Goal: Find specific page/section: Find specific page/section

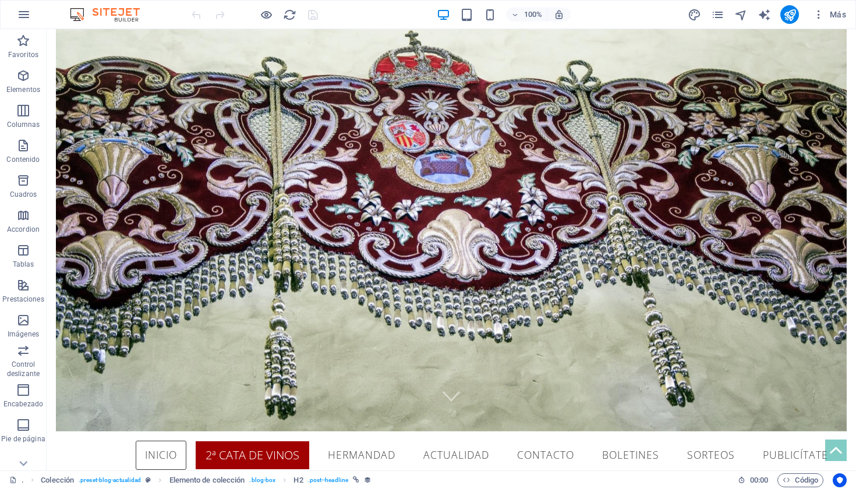
scroll to position [17, 0]
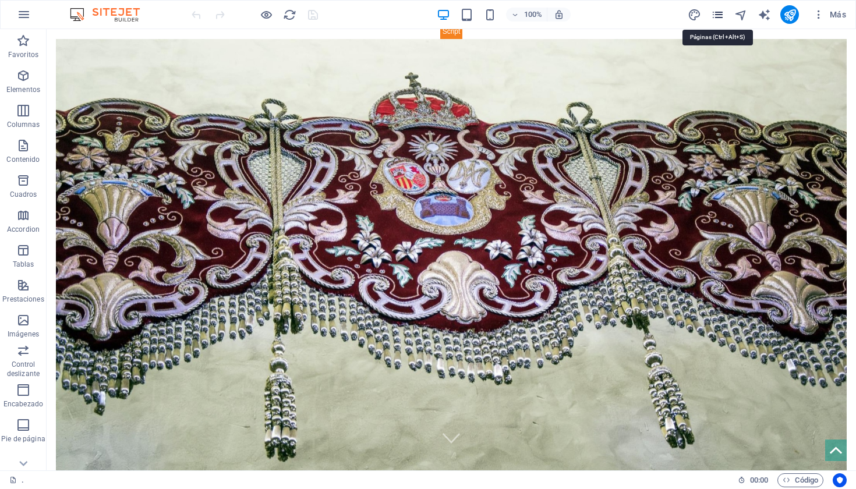
click at [717, 19] on icon "pages" at bounding box center [717, 14] width 13 height 13
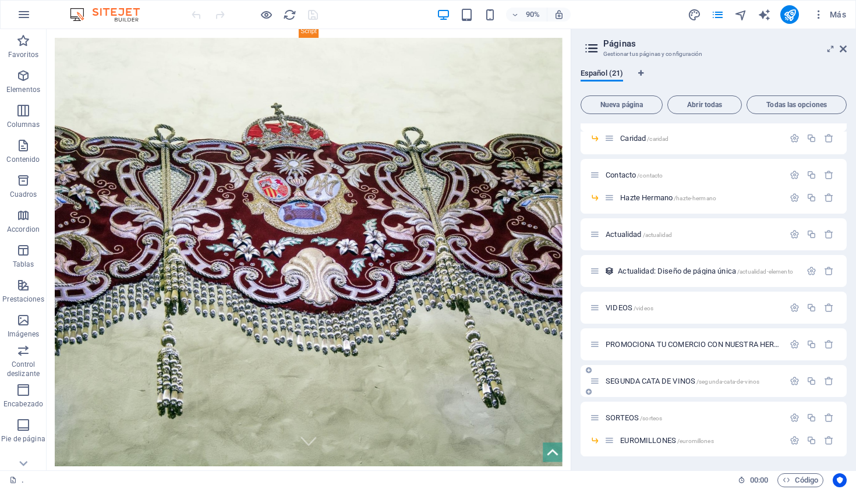
click at [683, 386] on div "SEGUNDA CATA DE VINOS /segunda-cata-de-vinos" at bounding box center [687, 381] width 194 height 13
click at [683, 378] on span "SEGUNDA CATA DE VINOS /segunda-cata-de-vinos" at bounding box center [683, 381] width 154 height 9
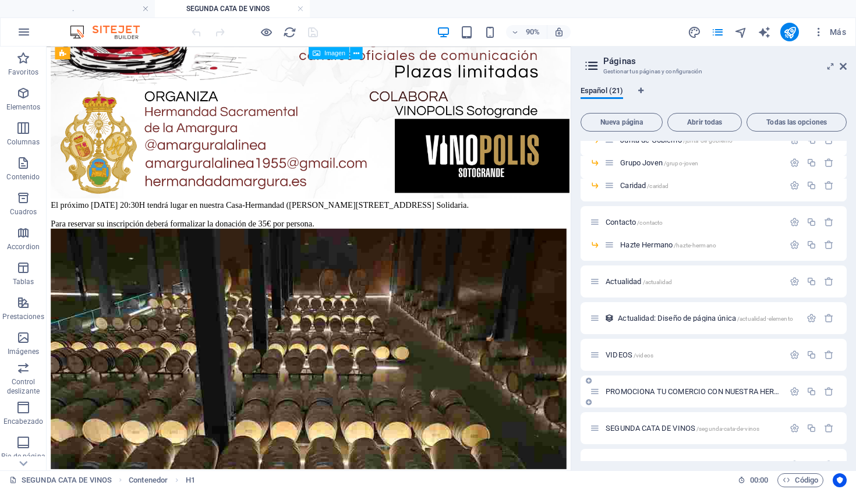
scroll to position [917, 0]
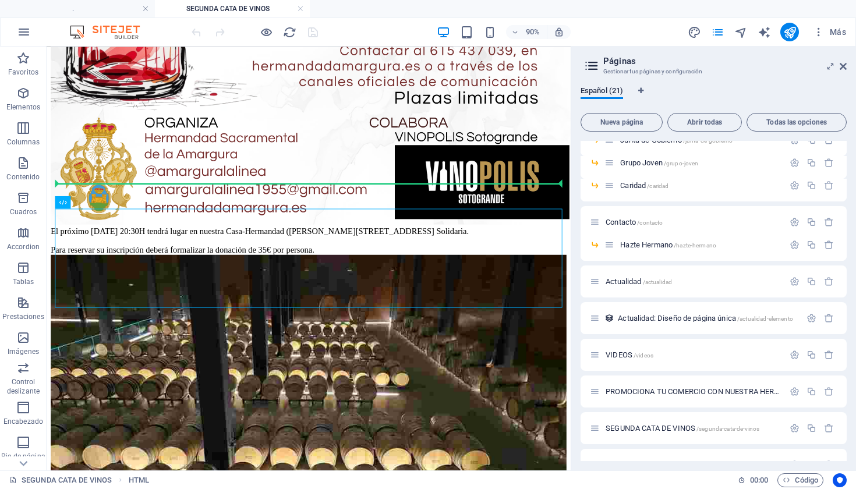
scroll to position [889, 0]
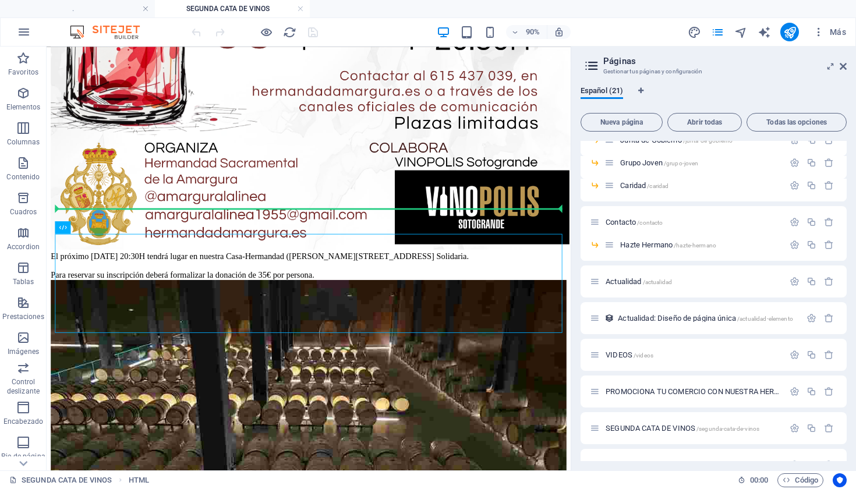
drag, startPoint x: 541, startPoint y: 292, endPoint x: 538, endPoint y: 171, distance: 120.6
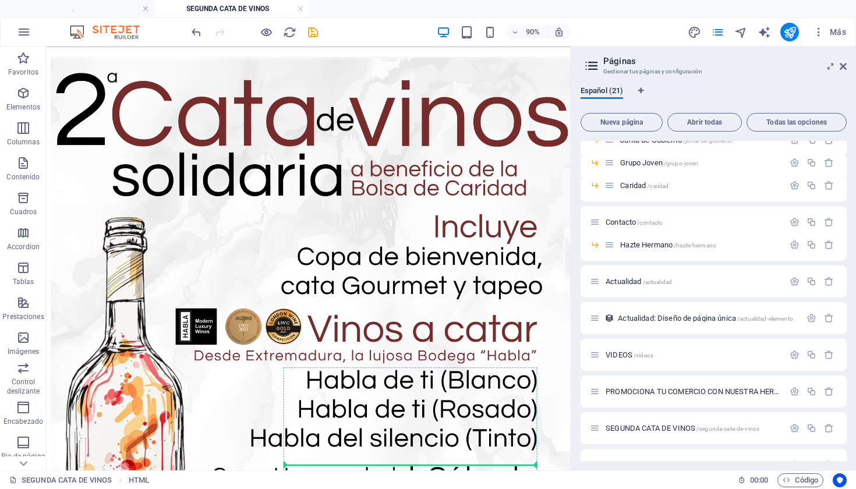
scroll to position [0, 0]
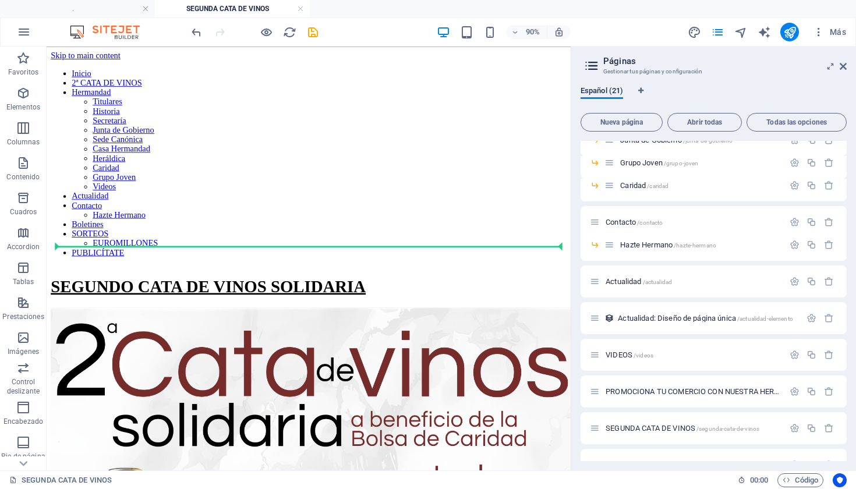
drag, startPoint x: 542, startPoint y: 263, endPoint x: 485, endPoint y: 256, distance: 58.1
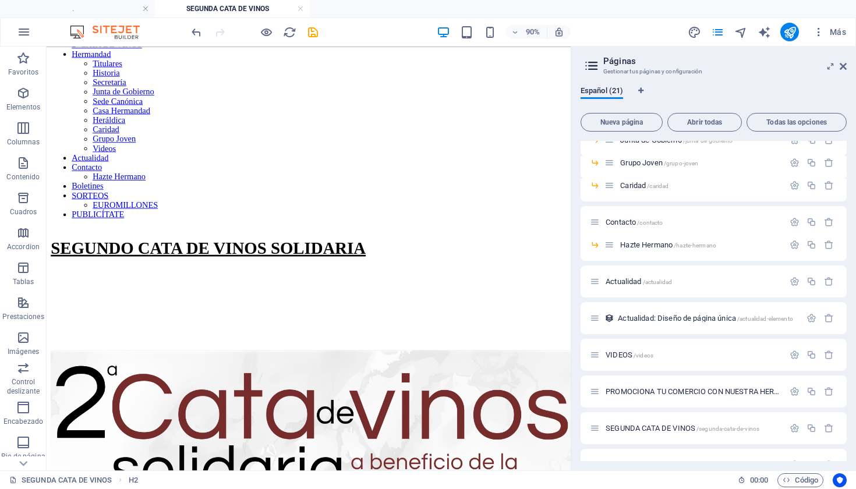
scroll to position [27, 0]
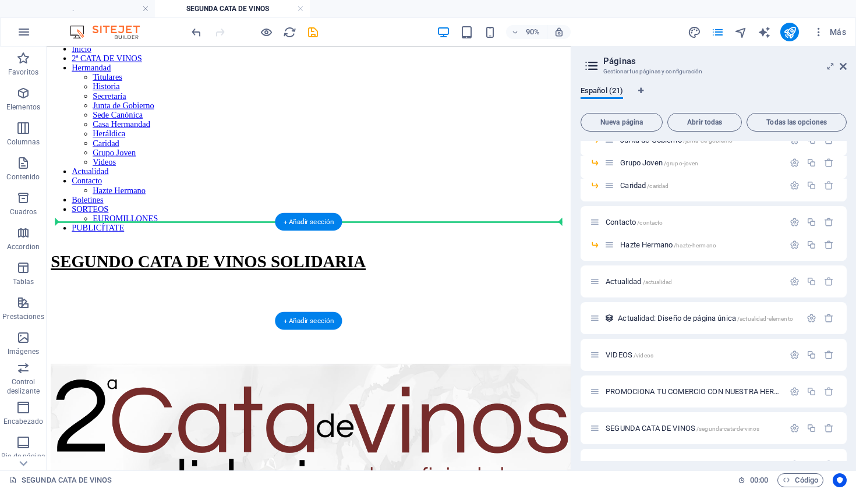
drag, startPoint x: 380, startPoint y: 319, endPoint x: 436, endPoint y: 241, distance: 95.6
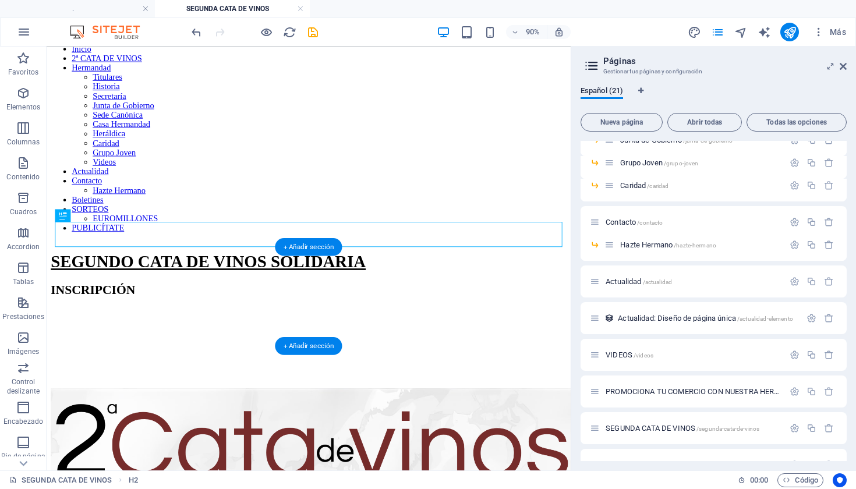
click at [427, 309] on div "INSCRIPCIÓN" at bounding box center [337, 317] width 573 height 16
click at [414, 309] on div "INSCRIPCIÓN" at bounding box center [337, 317] width 573 height 16
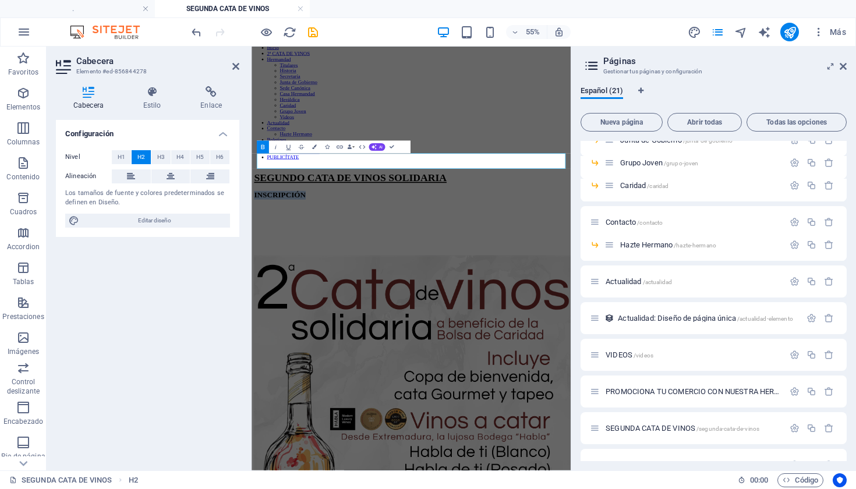
click at [643, 309] on h2 "INSCRIPCIÓN" at bounding box center [541, 317] width 571 height 16
